Goal: Information Seeking & Learning: Learn about a topic

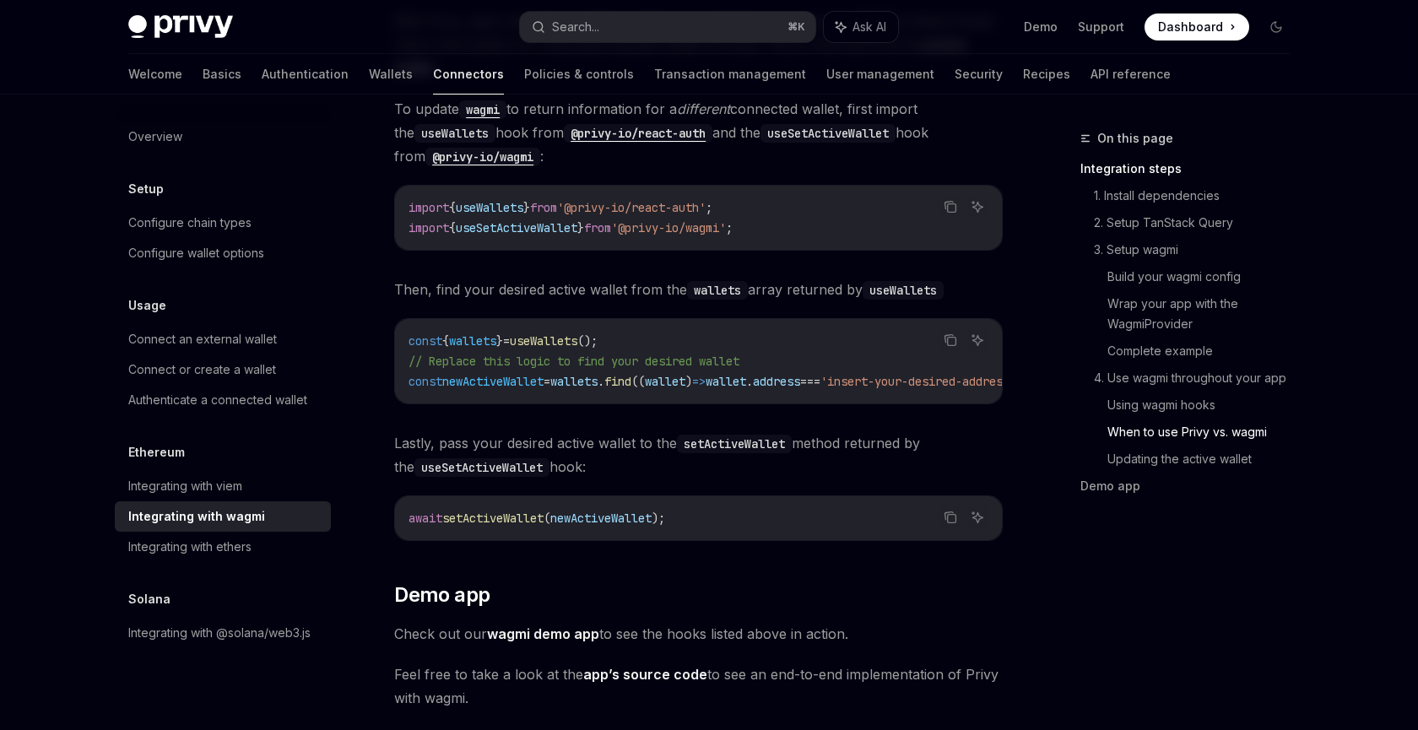
scroll to position [4857, 0]
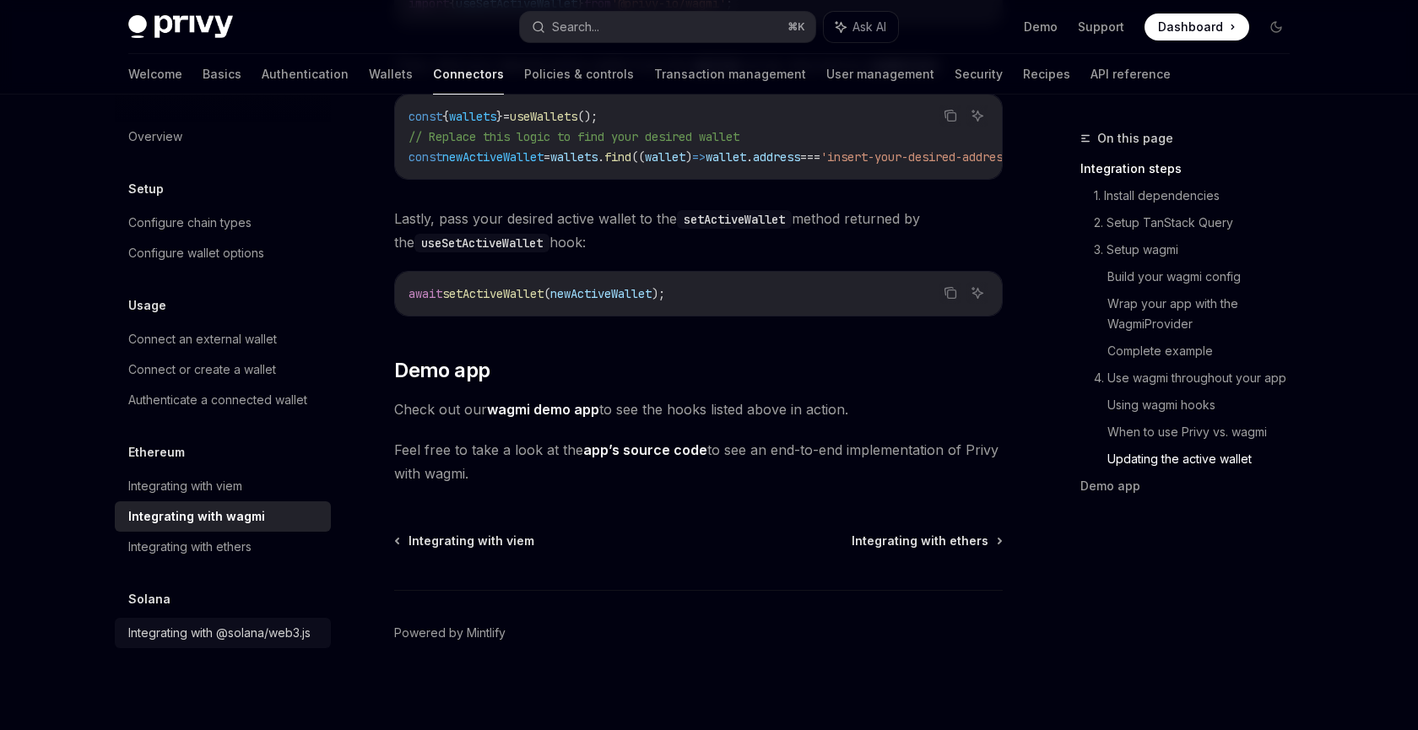
click at [203, 631] on div "Integrating with @solana/web3.js" at bounding box center [219, 633] width 182 height 20
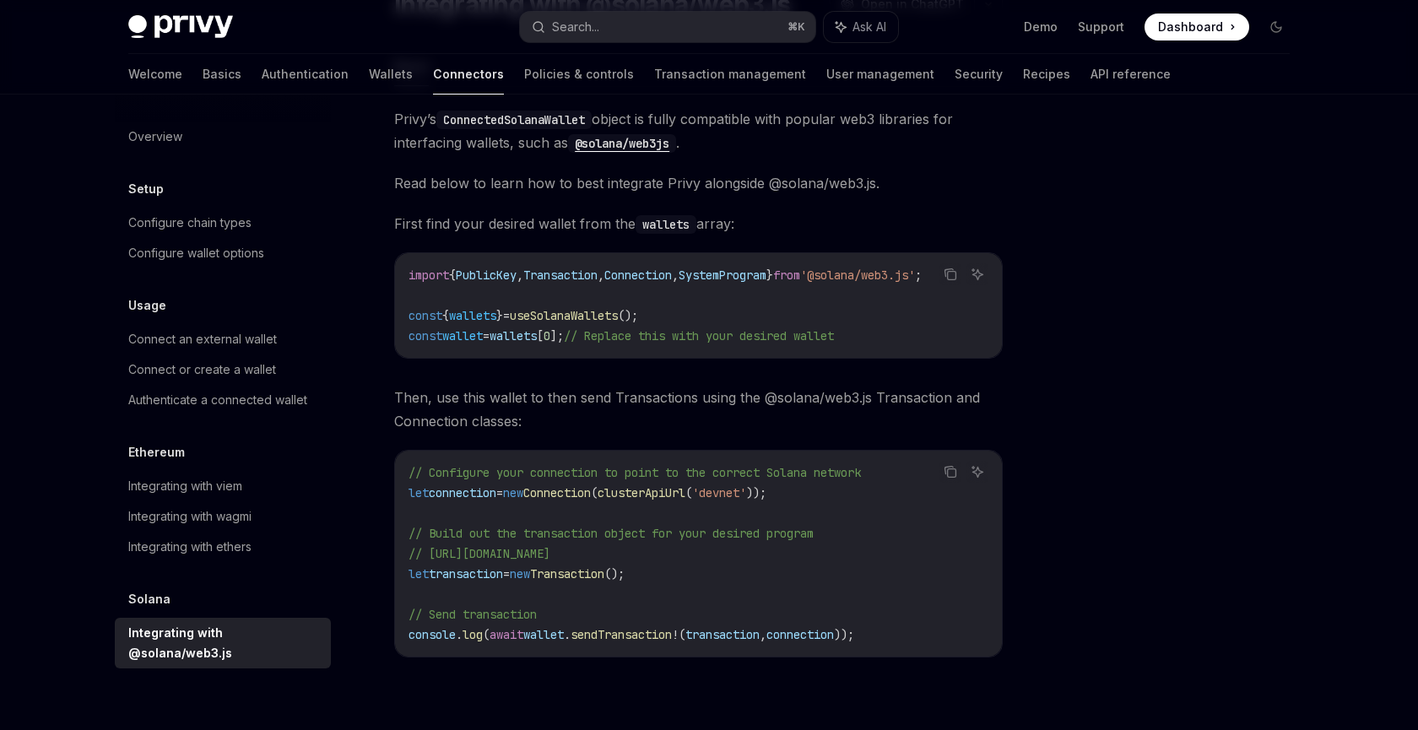
scroll to position [165, 0]
click at [576, 499] on span "Connection" at bounding box center [557, 493] width 68 height 15
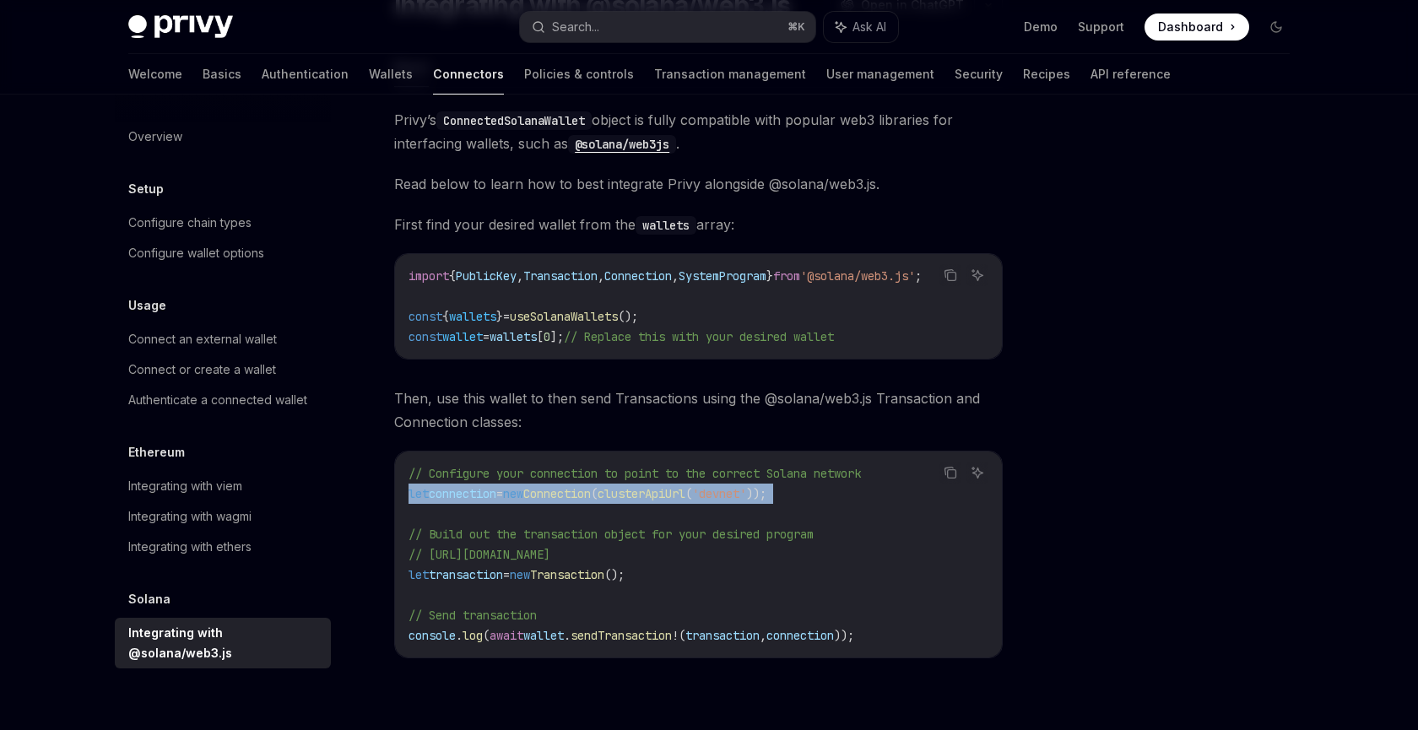
click at [576, 499] on span "Connection" at bounding box center [557, 493] width 68 height 15
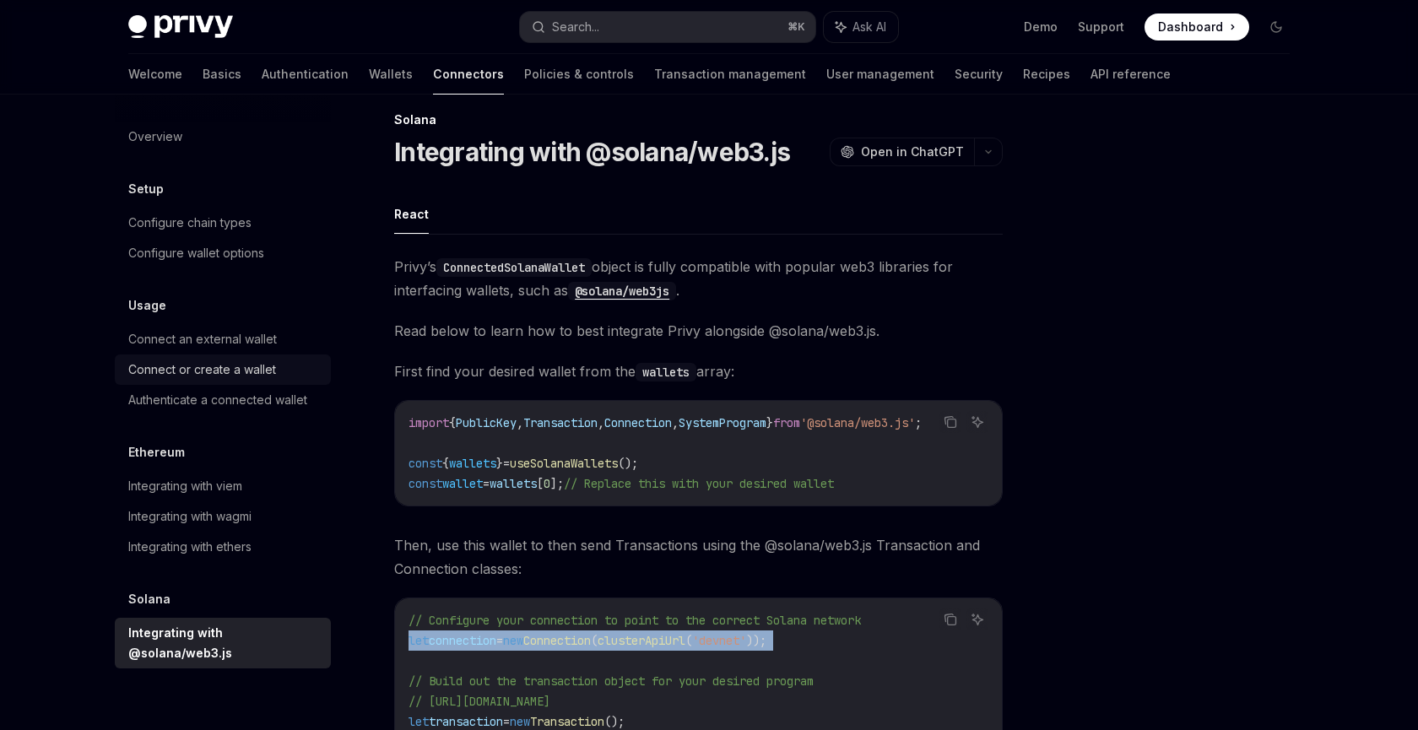
scroll to position [0, 0]
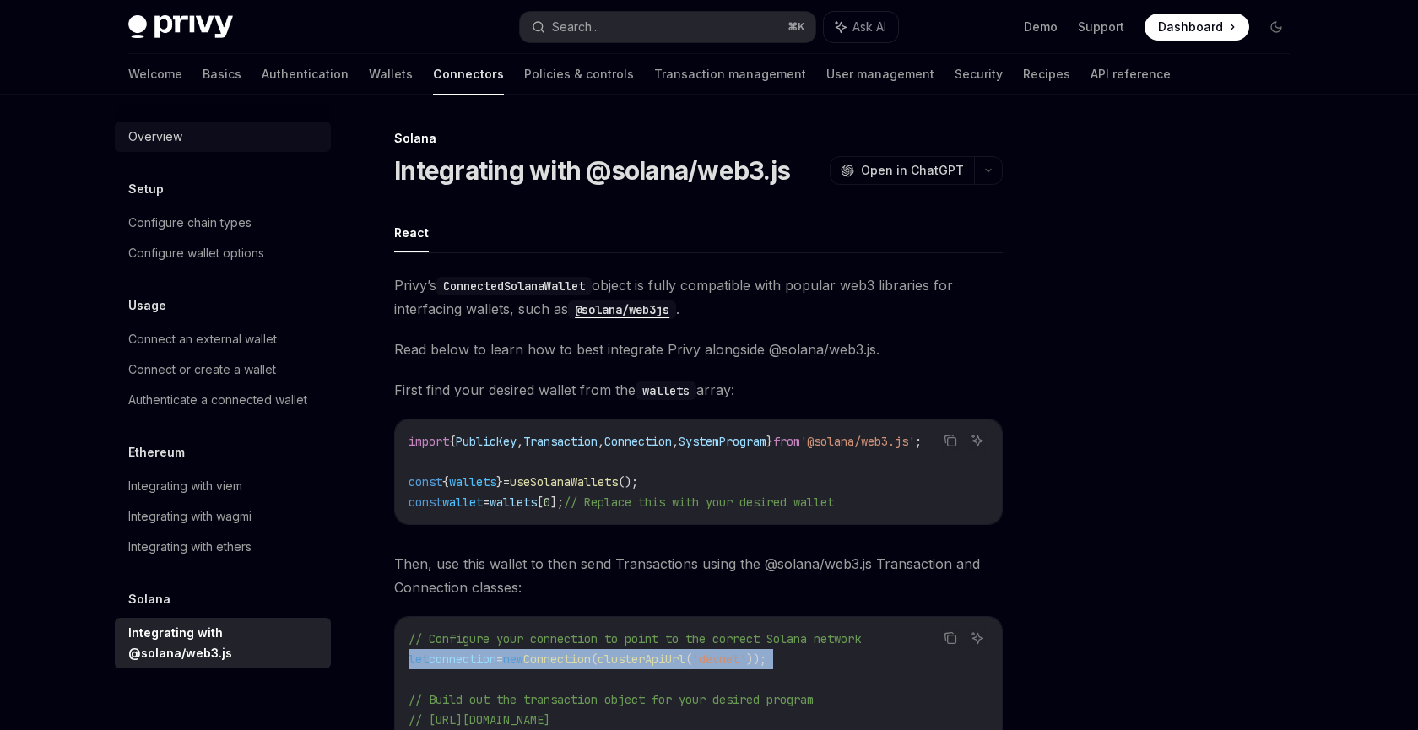
click at [173, 133] on div "Overview" at bounding box center [155, 137] width 54 height 20
click at [178, 227] on div "Configure chain types" at bounding box center [189, 223] width 123 height 20
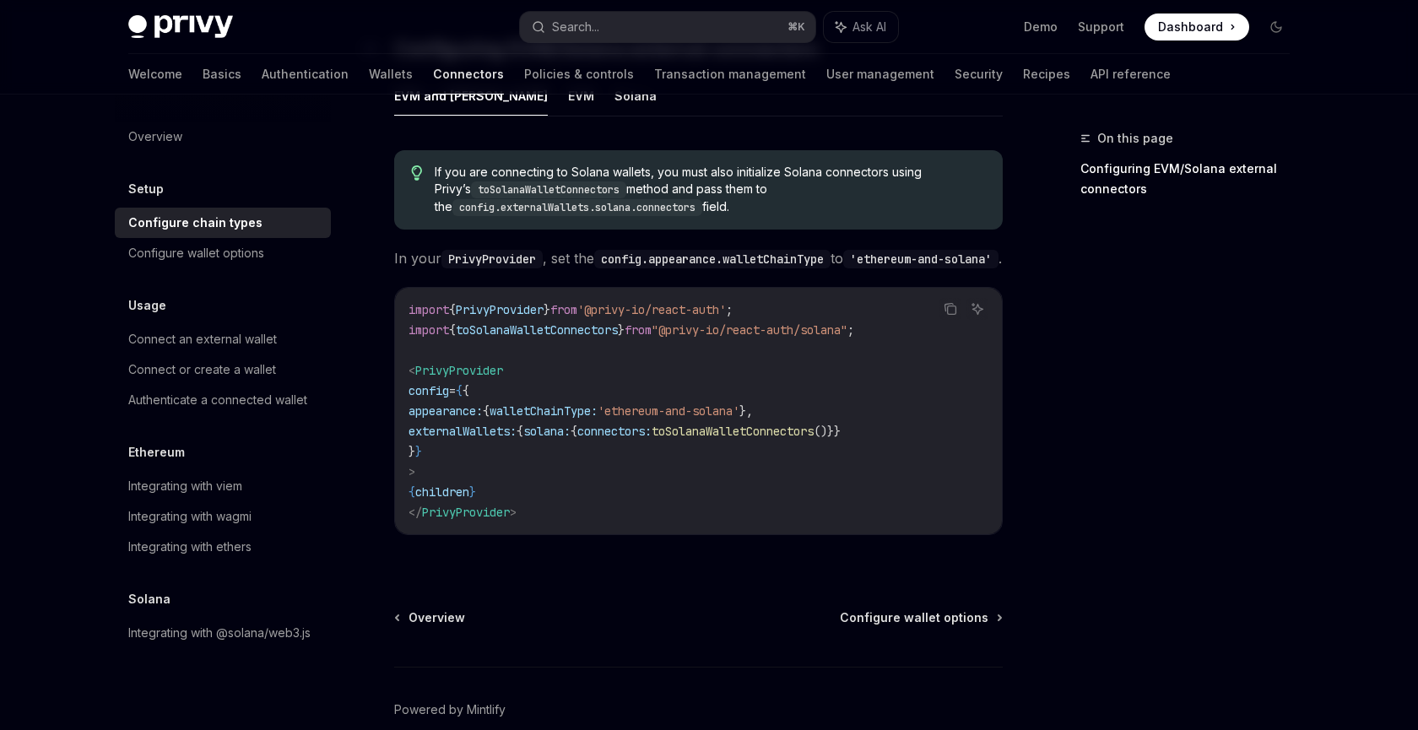
scroll to position [299, 0]
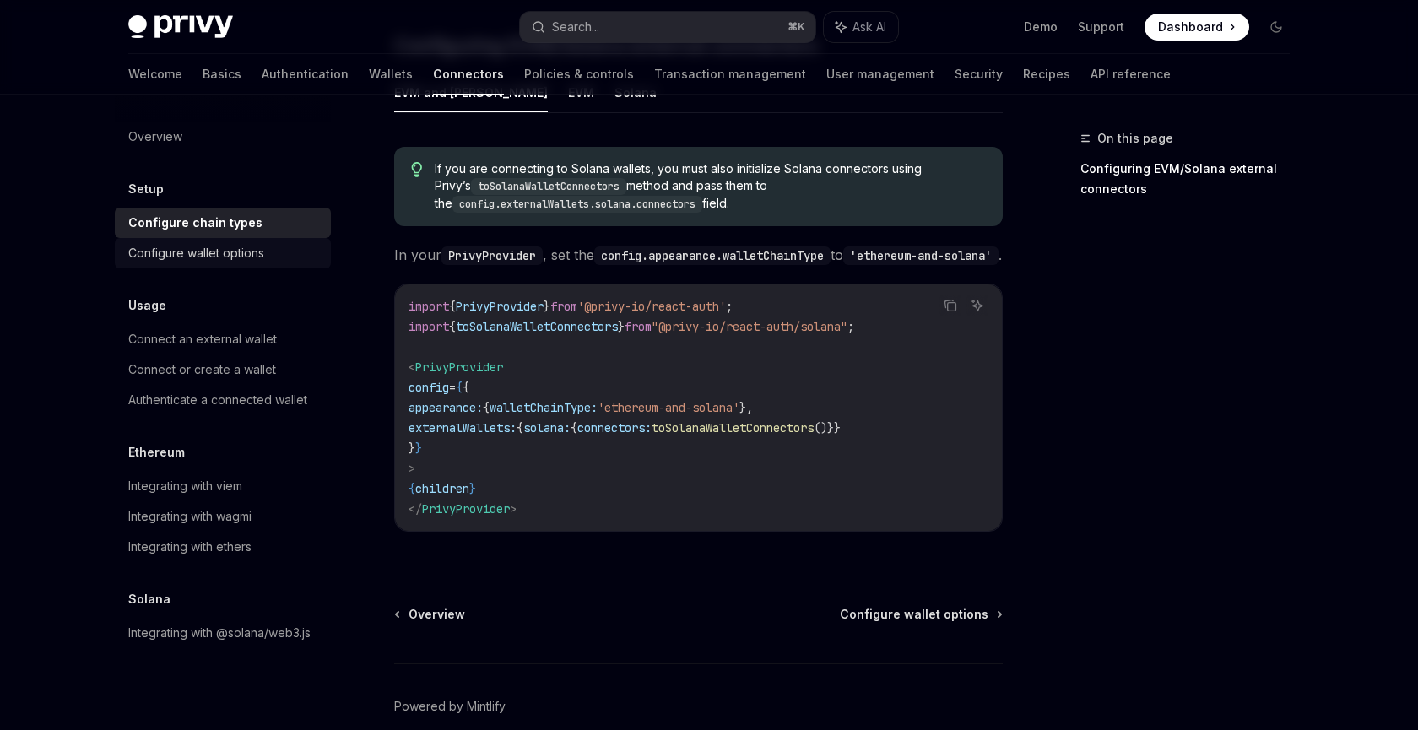
click at [183, 260] on div "Configure wallet options" at bounding box center [196, 253] width 136 height 20
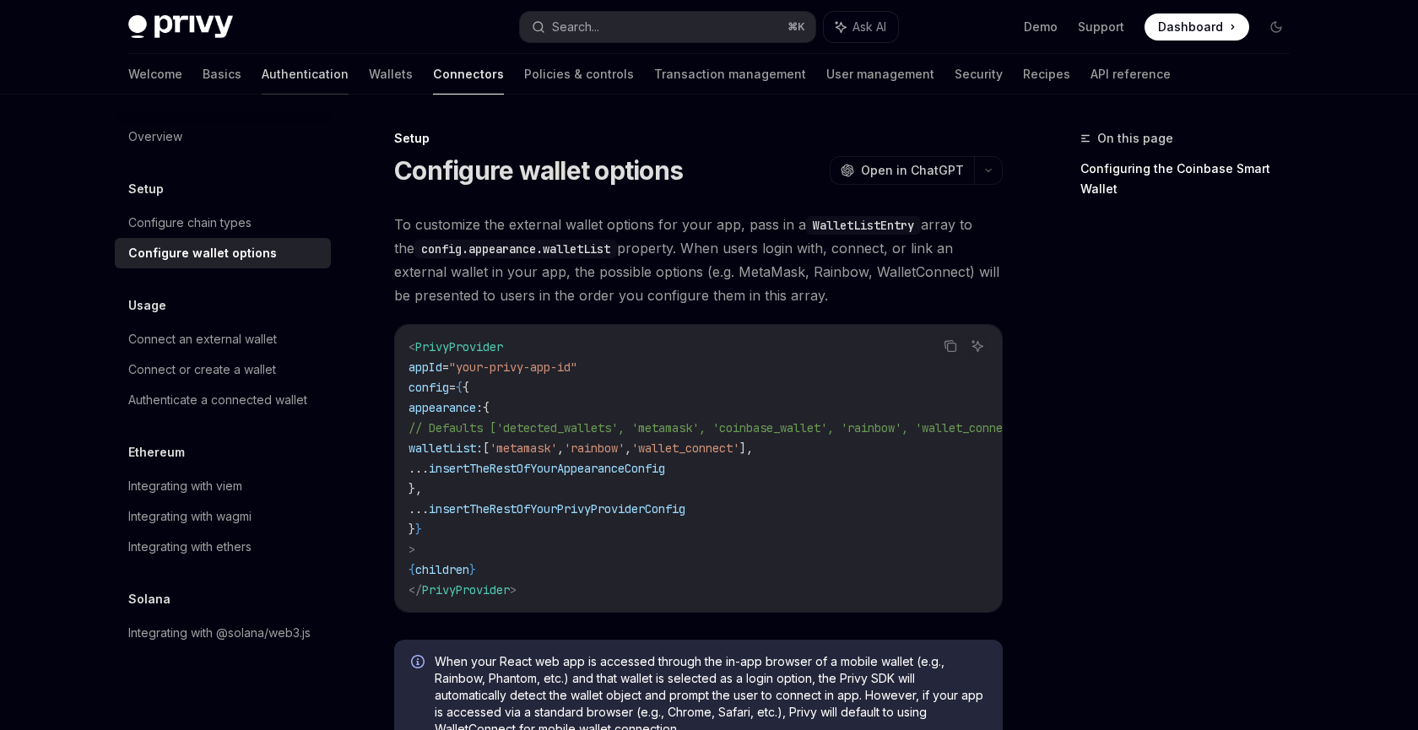
click at [262, 73] on link "Authentication" at bounding box center [305, 74] width 87 height 41
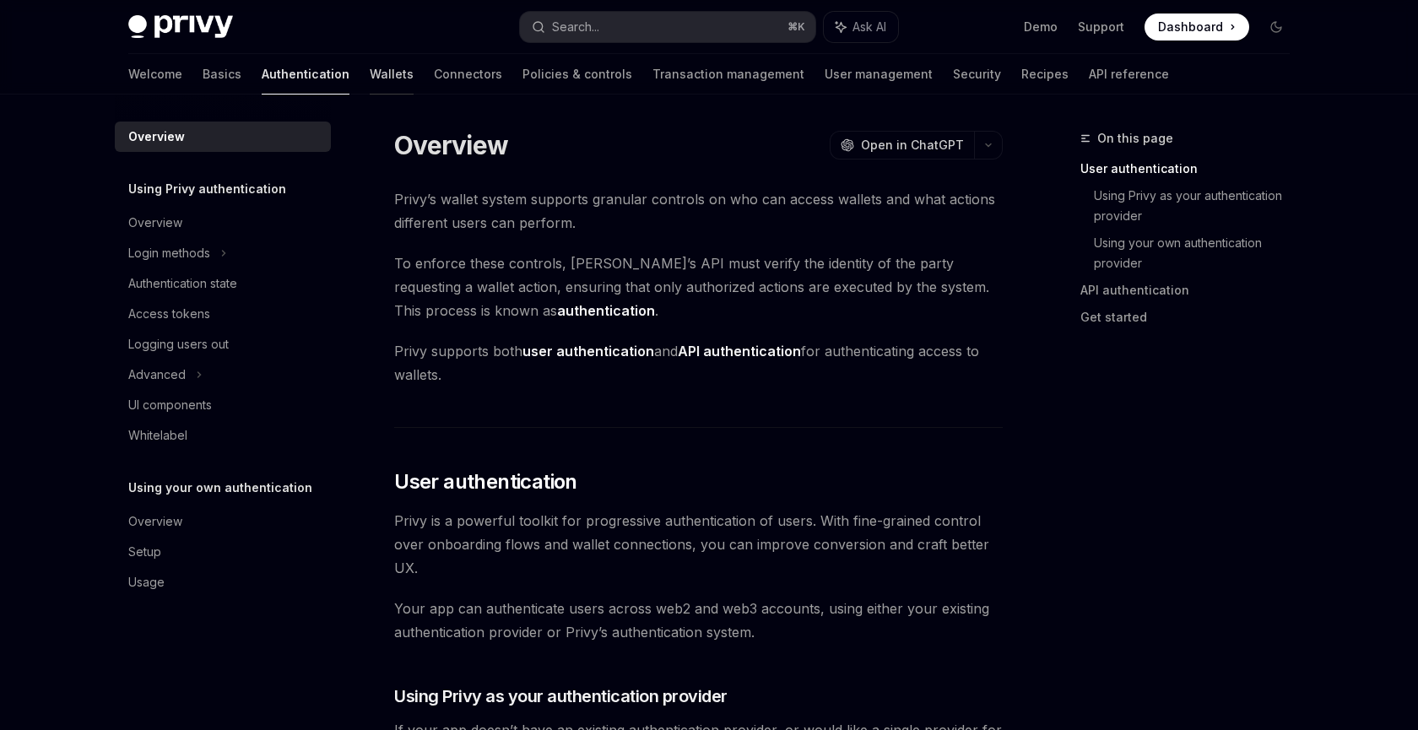
click at [370, 77] on link "Wallets" at bounding box center [392, 74] width 44 height 41
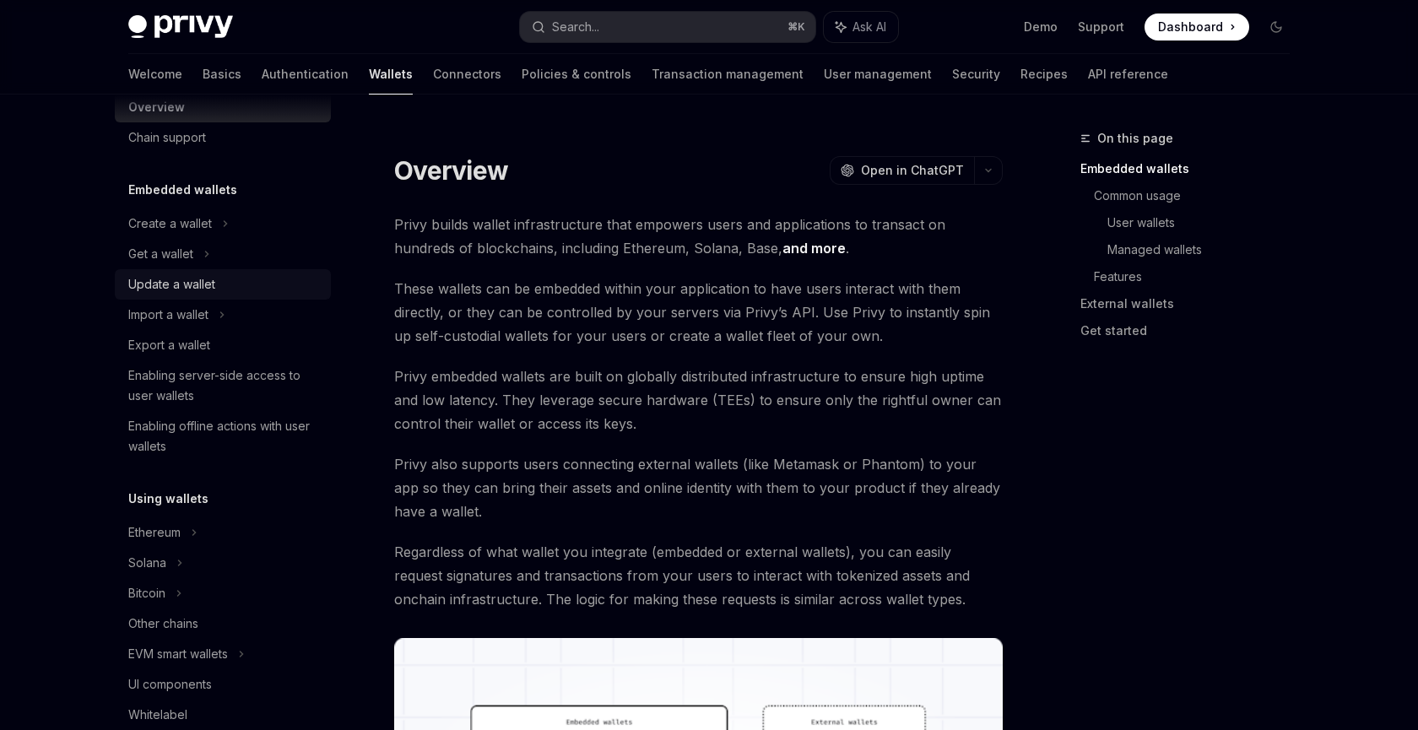
type textarea "*"
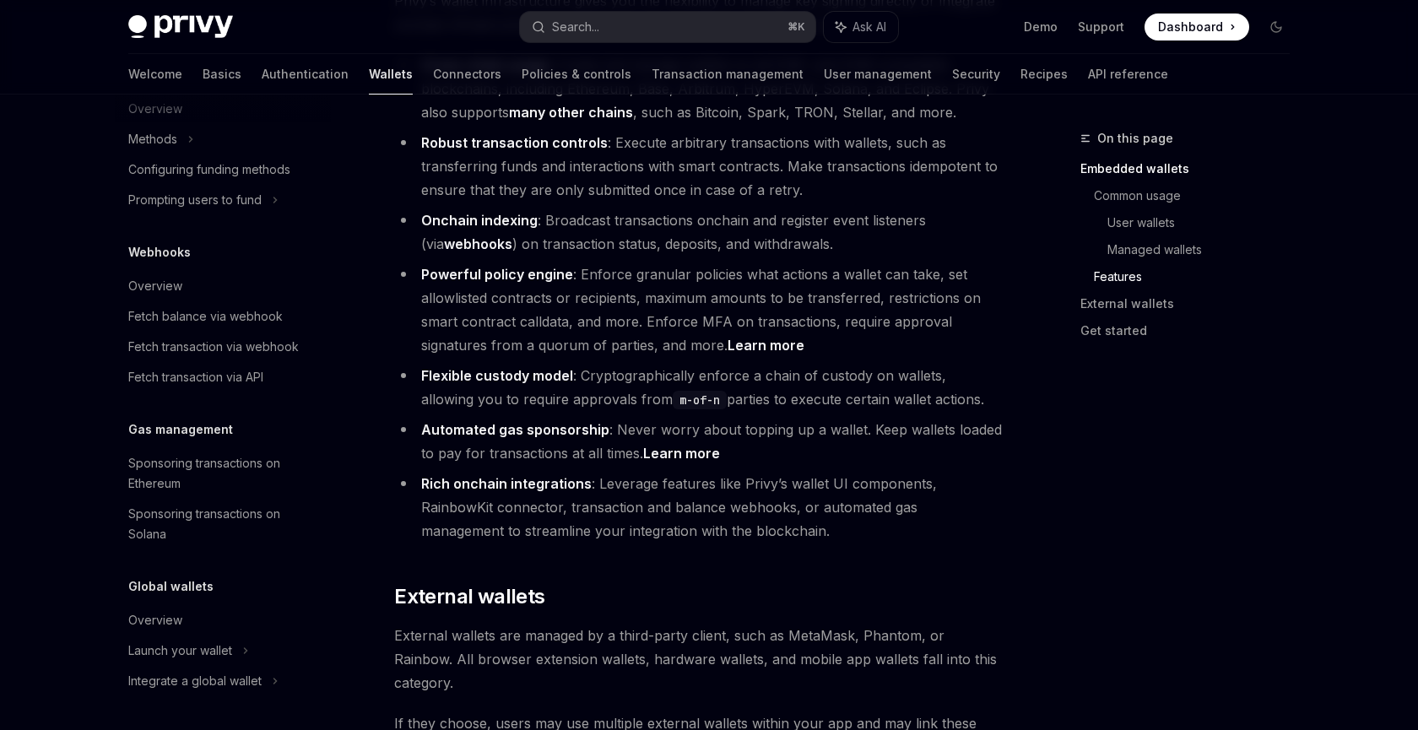
scroll to position [2630, 0]
